Goal: Register for event/course

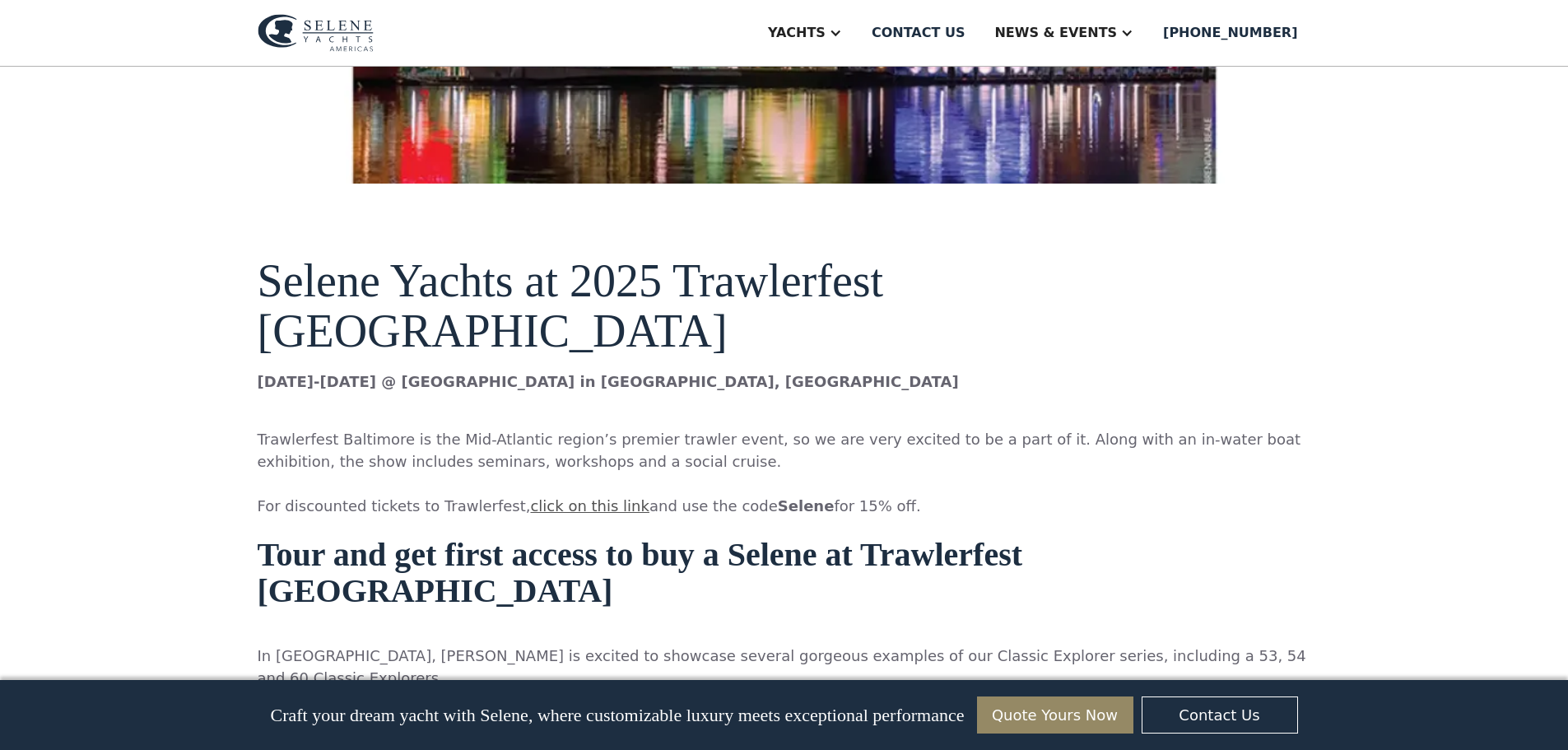
scroll to position [978, 0]
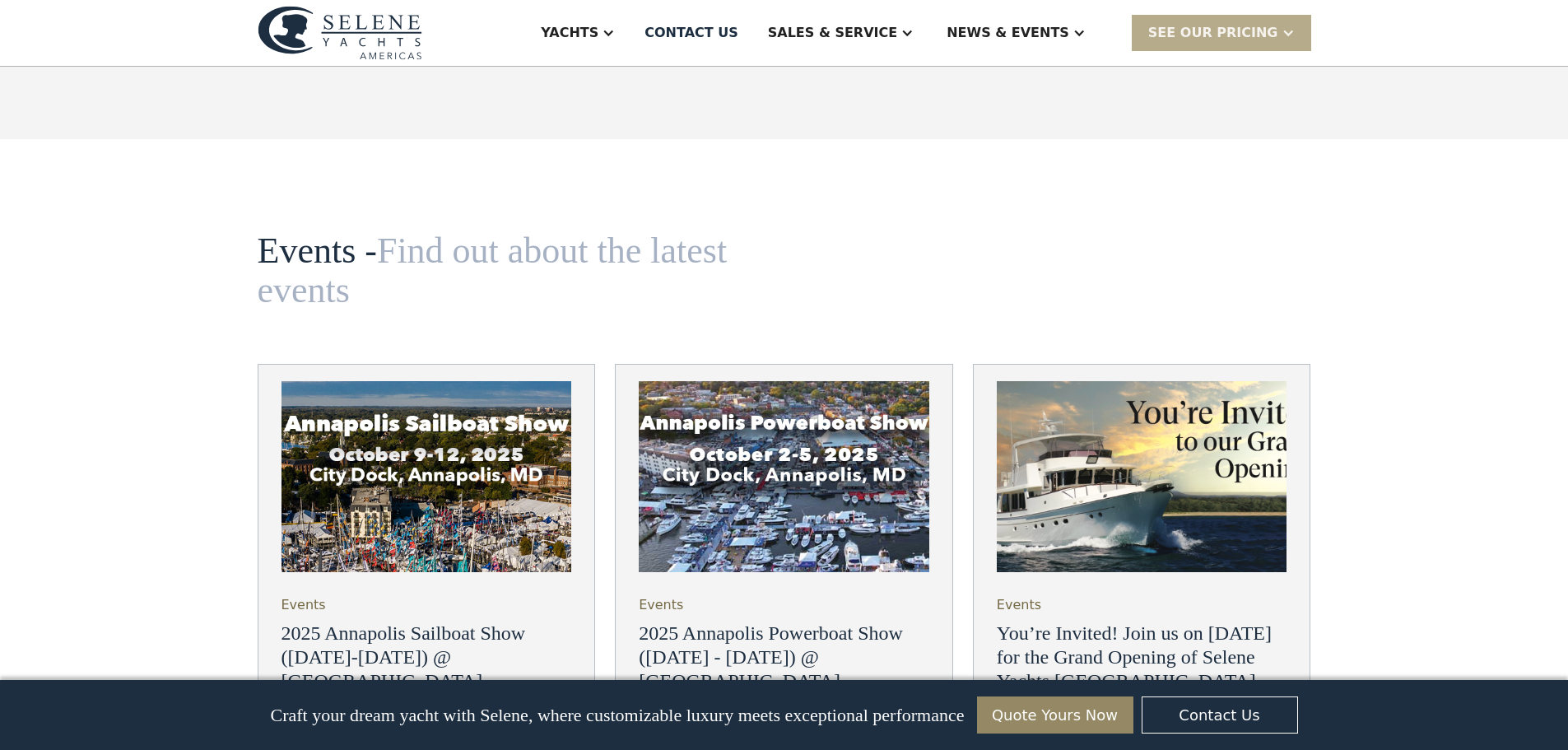
scroll to position [5678, 0]
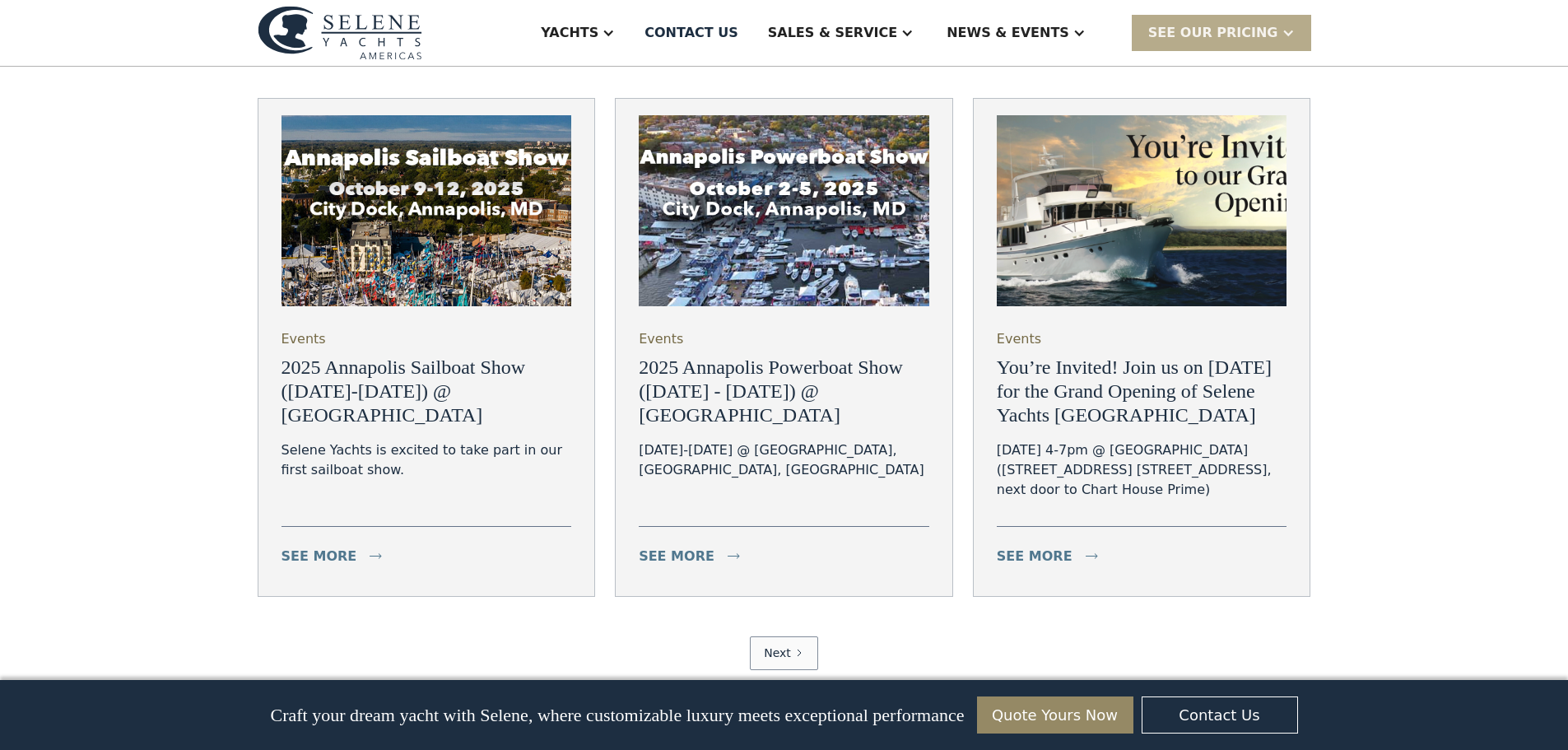
click at [772, 636] on link "Next" at bounding box center [784, 653] width 69 height 34
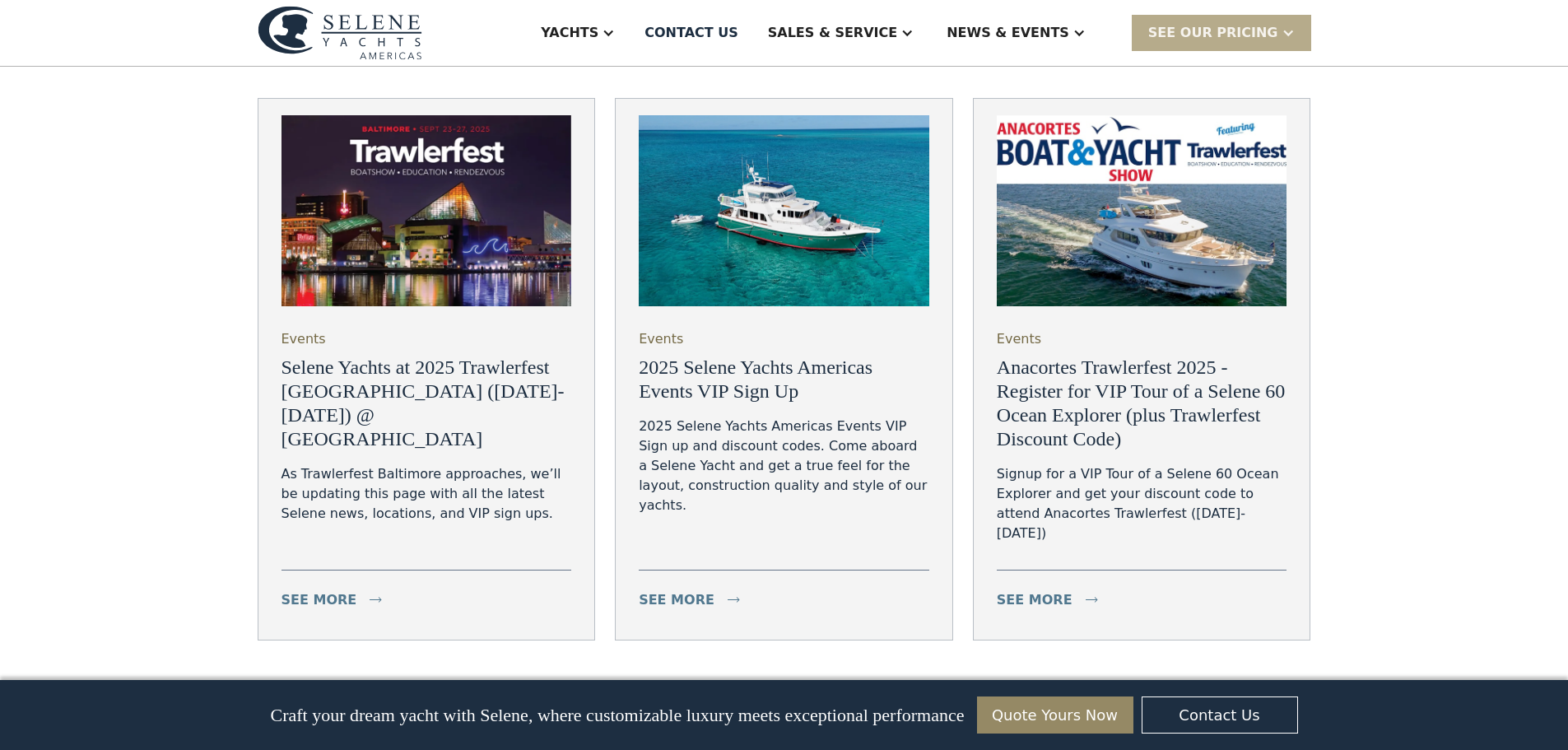
click at [396, 355] on h3 "Selene Yachts at 2025 Trawlerfest [GEOGRAPHIC_DATA] ([DATE]-[DATE]) @ [GEOGRAPH…" at bounding box center [427, 402] width 291 height 95
click at [335, 355] on h3 "Selene Yachts at 2025 Trawlerfest [GEOGRAPHIC_DATA] ([DATE]-[DATE]) @ [GEOGRAPH…" at bounding box center [427, 402] width 291 height 95
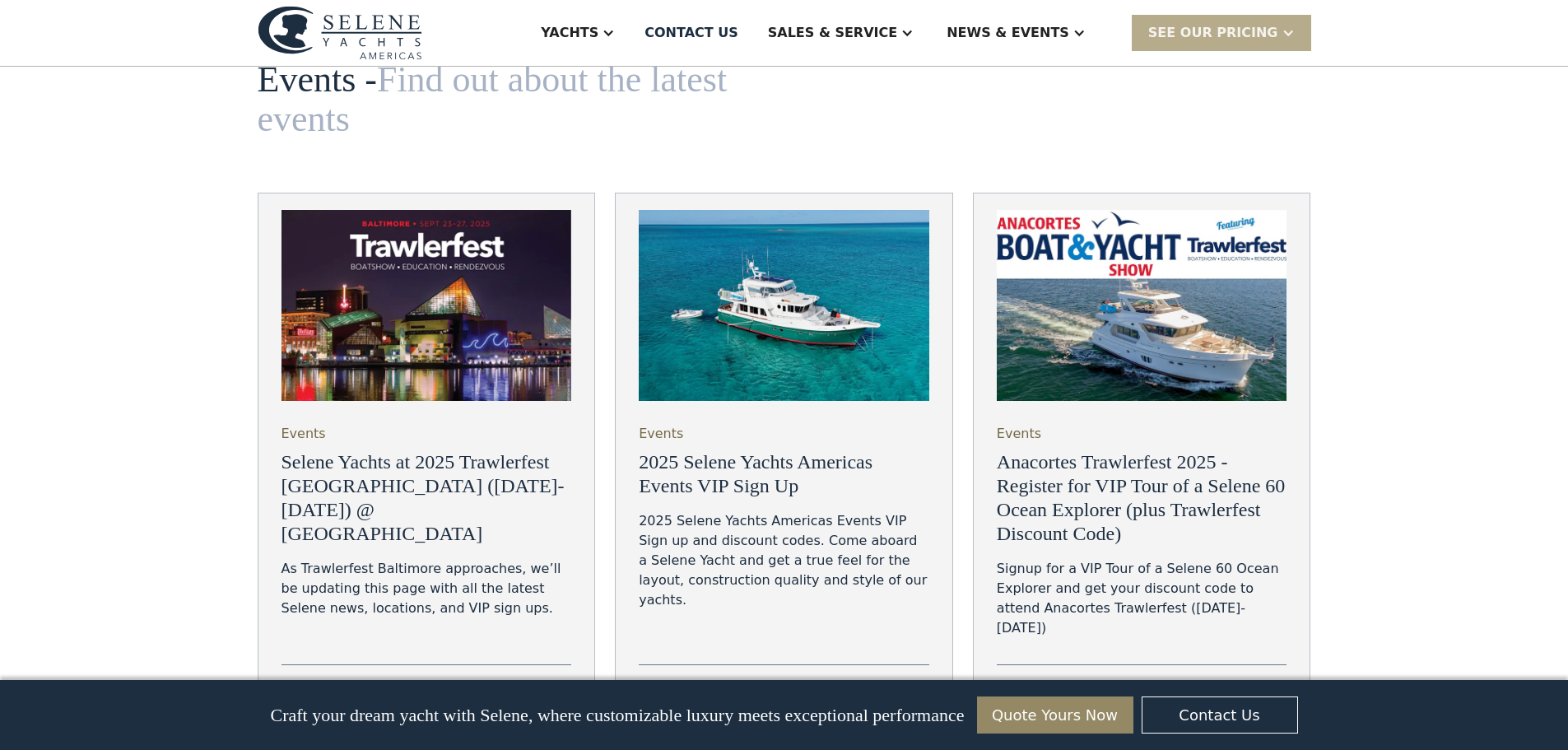
scroll to position [5596, 0]
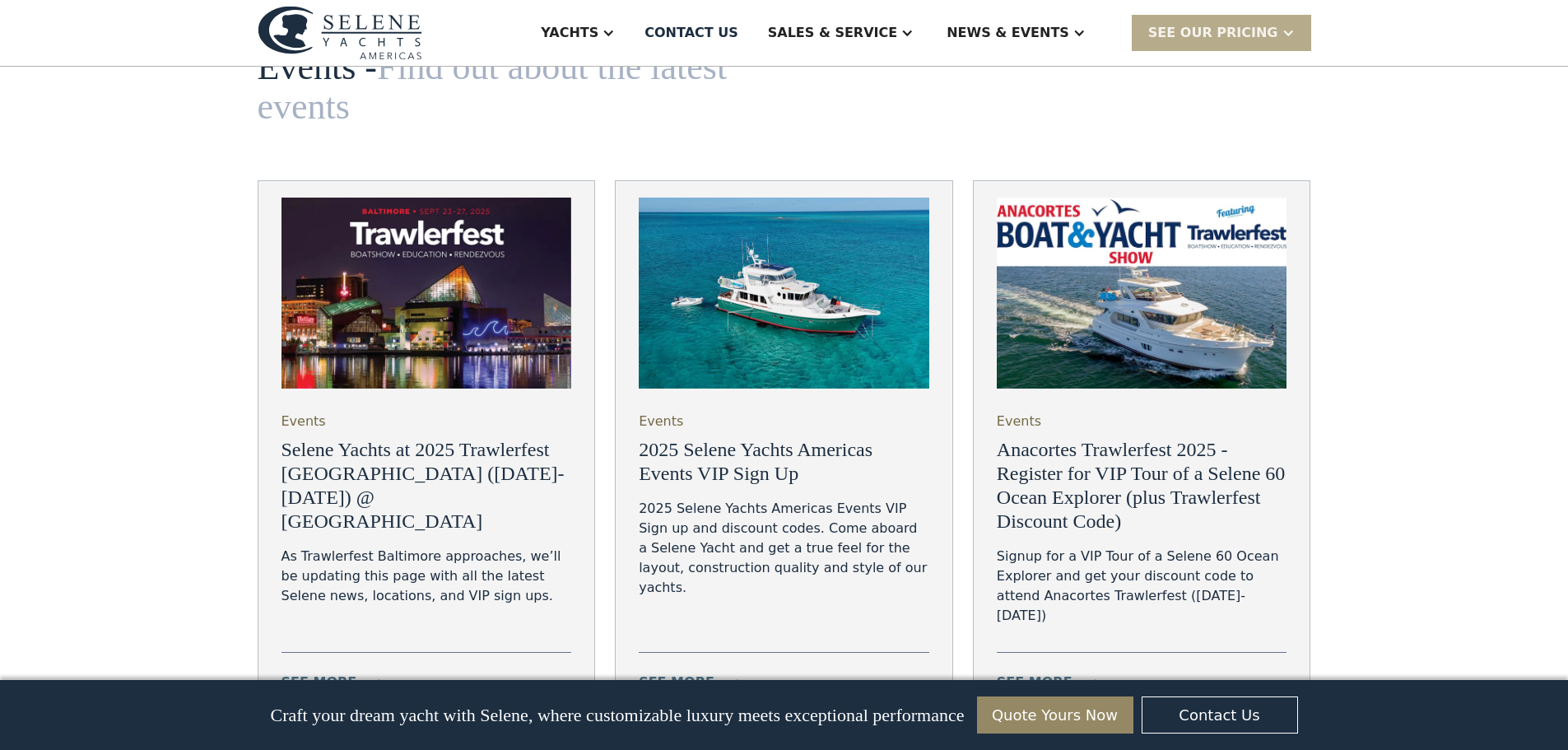
click at [765, 438] on h3 "2025 Selene Yachts Americas Events VIP Sign Up" at bounding box center [784, 462] width 291 height 47
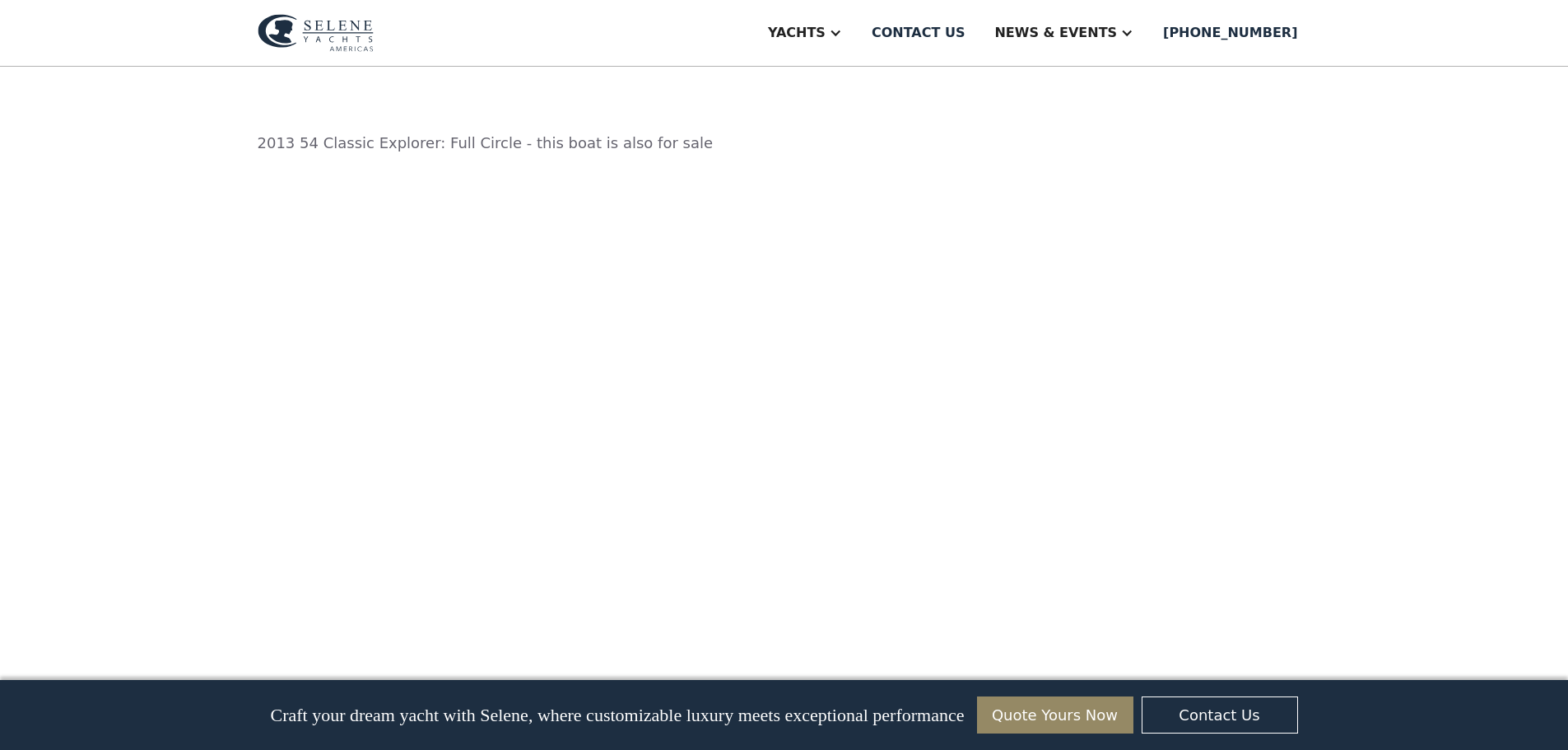
scroll to position [2222, 0]
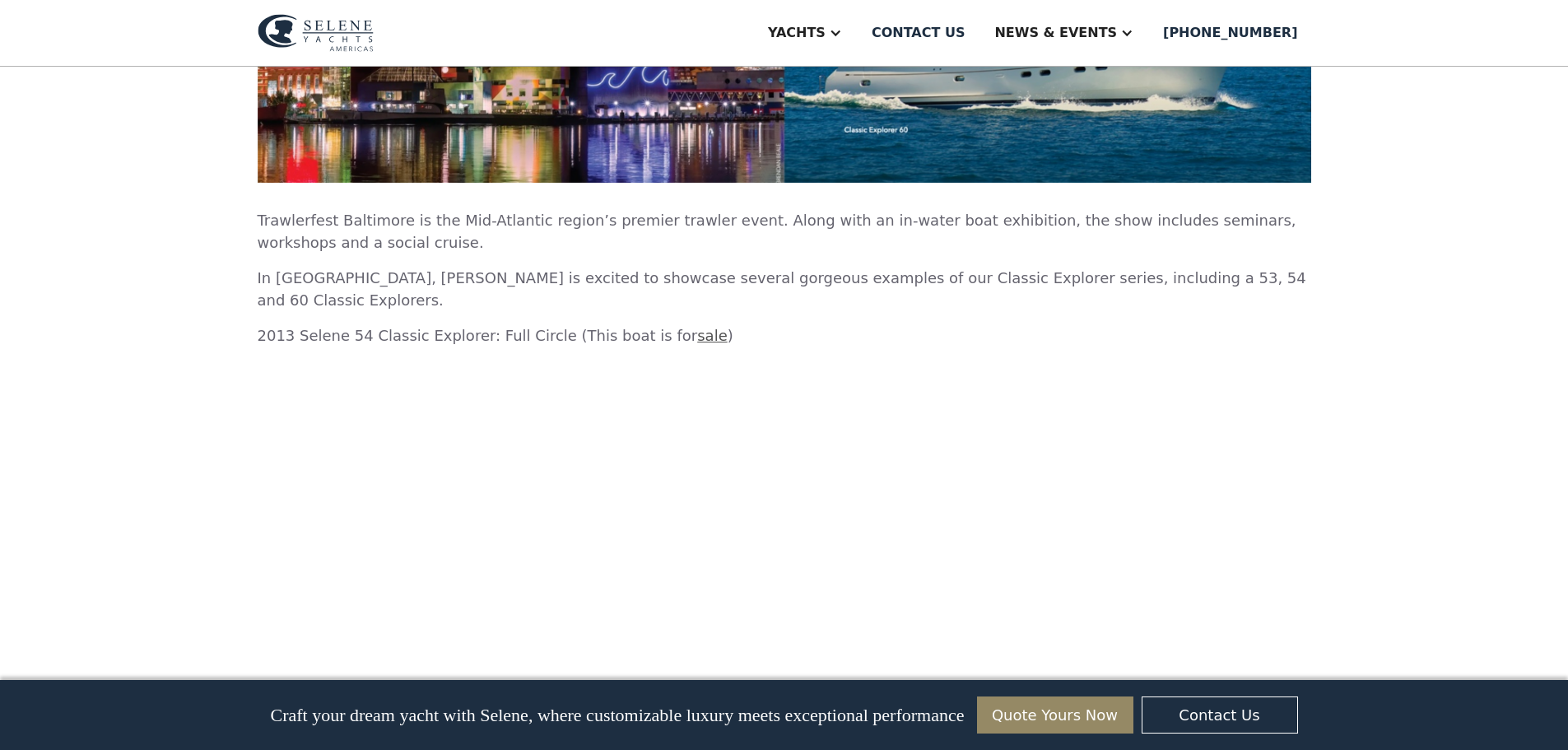
scroll to position [2633, 0]
